Goal: Information Seeking & Learning: Learn about a topic

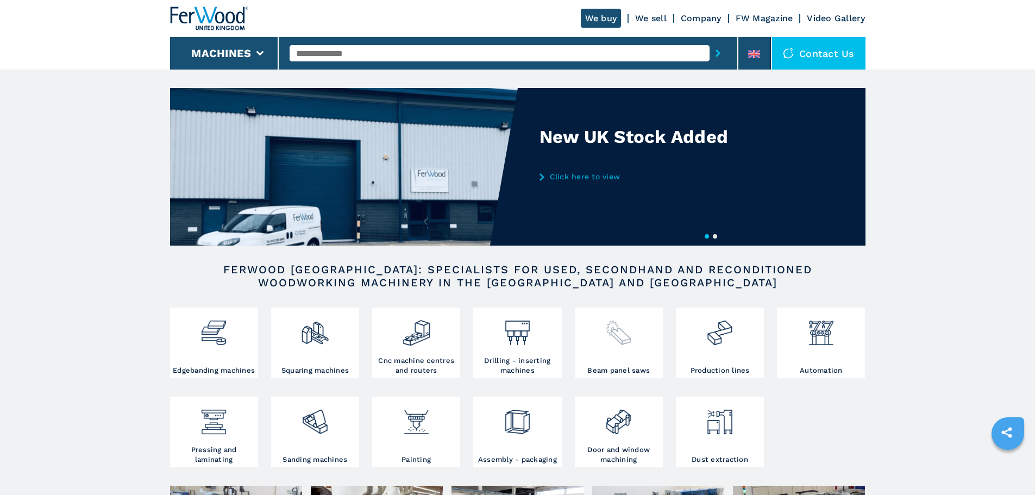
click at [620, 332] on img at bounding box center [618, 328] width 29 height 37
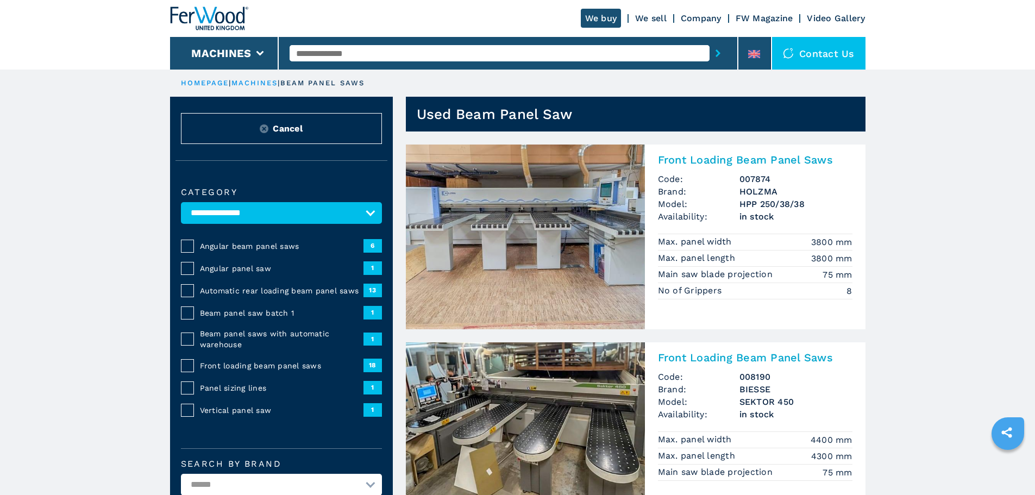
click at [328, 53] on input "text" at bounding box center [500, 53] width 420 height 16
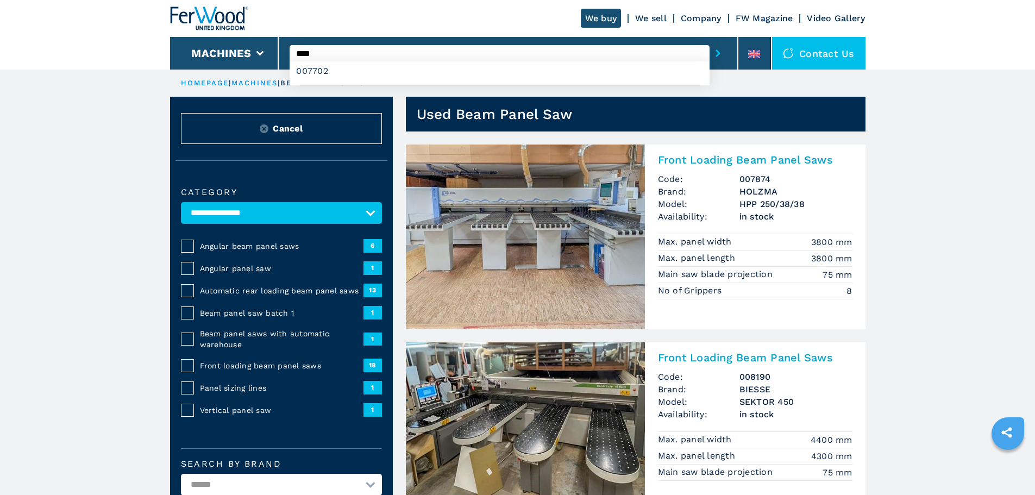
type input "****"
click at [709, 41] on button "submit-button" at bounding box center [717, 53] width 17 height 25
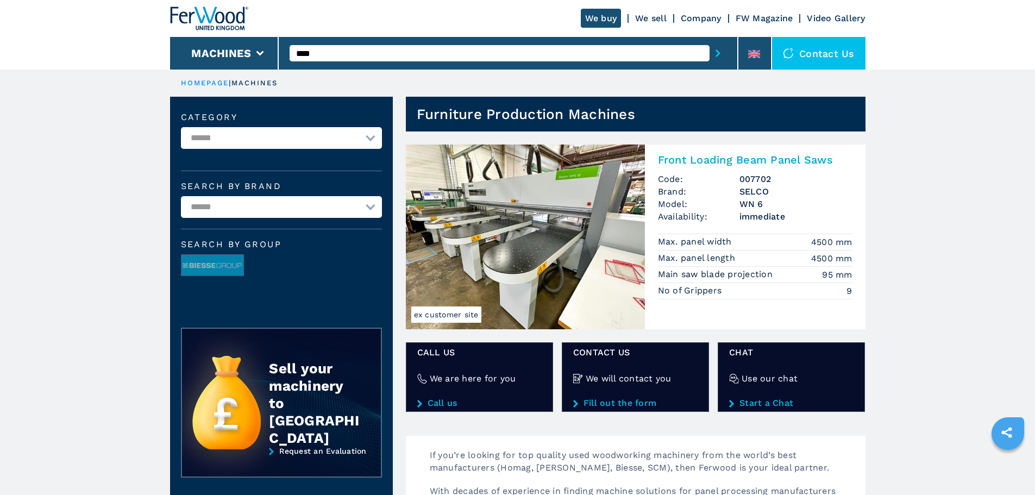
click at [565, 246] on img at bounding box center [525, 236] width 239 height 185
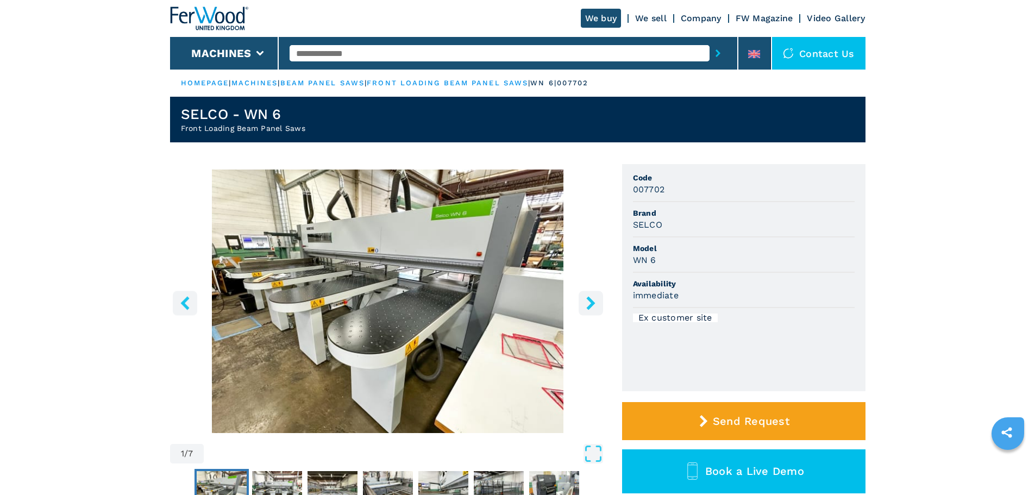
click at [590, 304] on icon "right-button" at bounding box center [590, 303] width 9 height 14
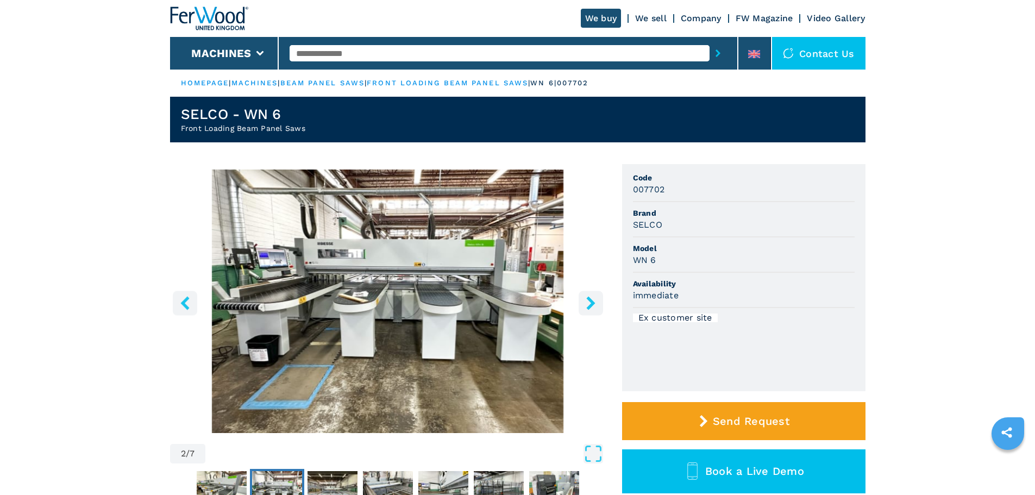
click at [590, 304] on icon "right-button" at bounding box center [590, 303] width 9 height 14
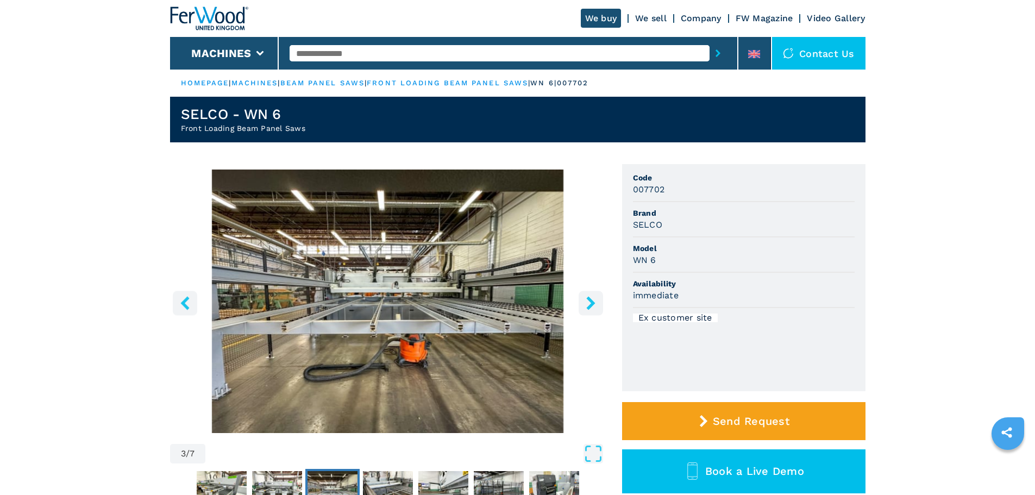
click at [590, 304] on icon "right-button" at bounding box center [590, 303] width 9 height 14
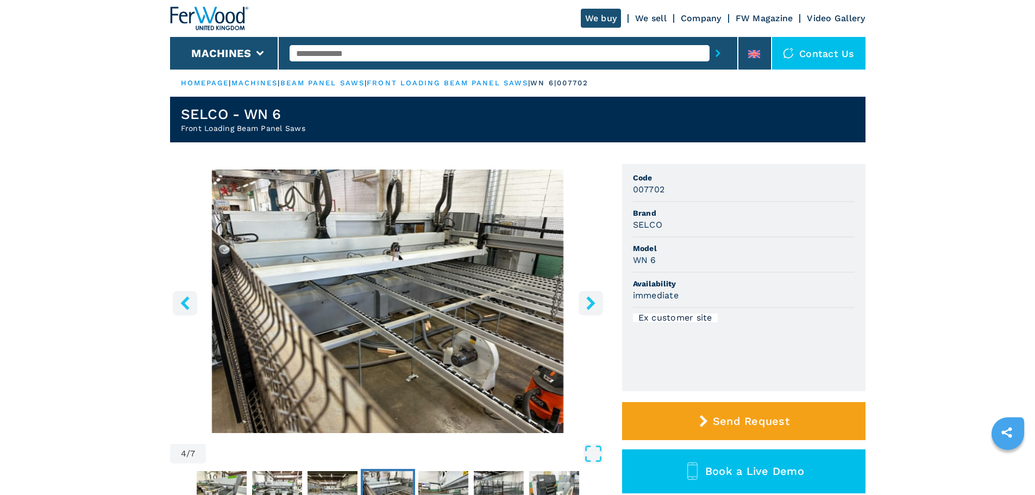
click at [590, 304] on icon "right-button" at bounding box center [590, 303] width 9 height 14
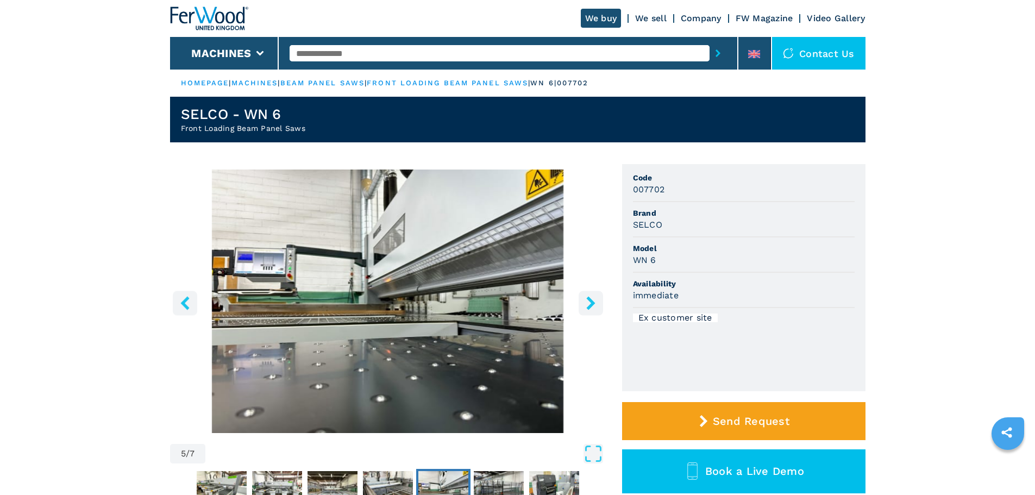
click at [590, 304] on icon "right-button" at bounding box center [590, 303] width 9 height 14
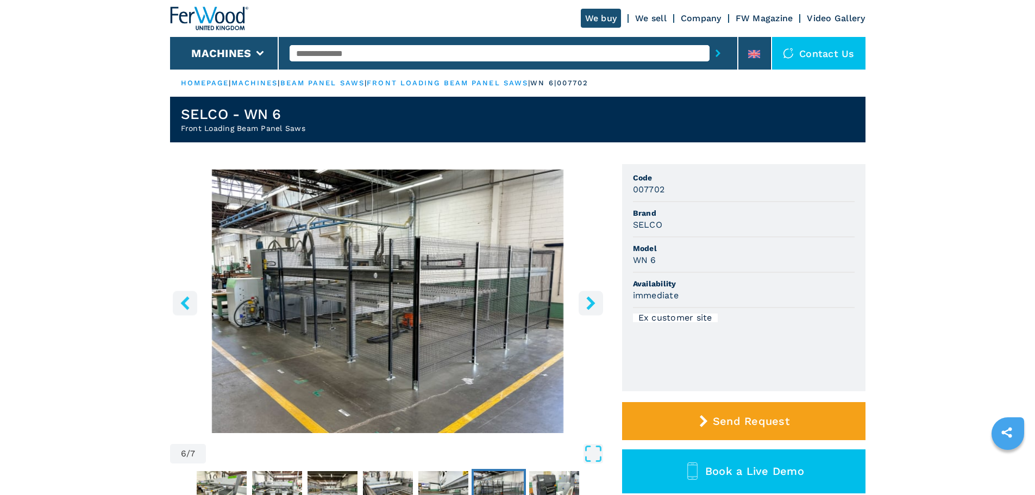
click at [590, 304] on icon "right-button" at bounding box center [590, 303] width 9 height 14
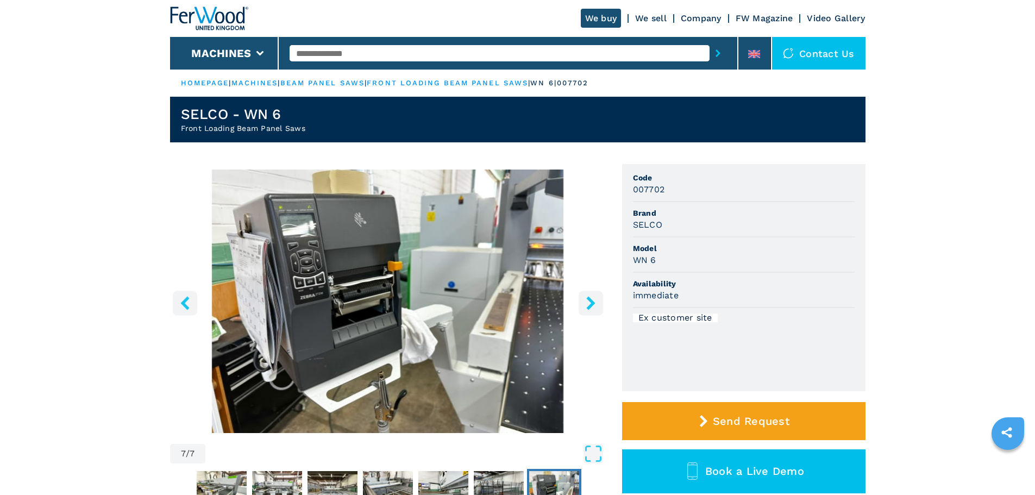
click at [590, 304] on icon "right-button" at bounding box center [590, 303] width 9 height 14
